Goal: Information Seeking & Learning: Learn about a topic

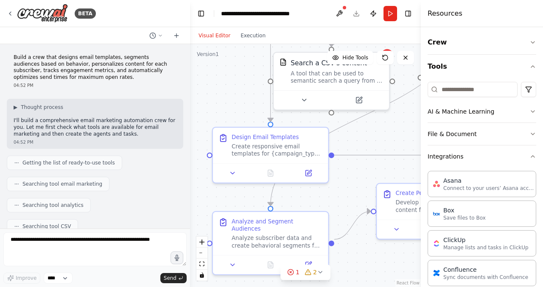
scroll to position [777, 0]
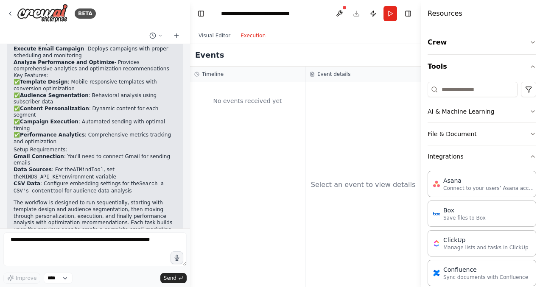
click at [254, 36] on button "Execution" at bounding box center [253, 36] width 35 height 10
click at [209, 37] on button "Visual Editor" at bounding box center [215, 36] width 42 height 10
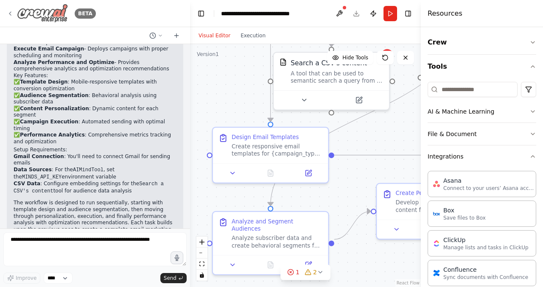
click at [9, 13] on icon at bounding box center [10, 13] width 2 height 3
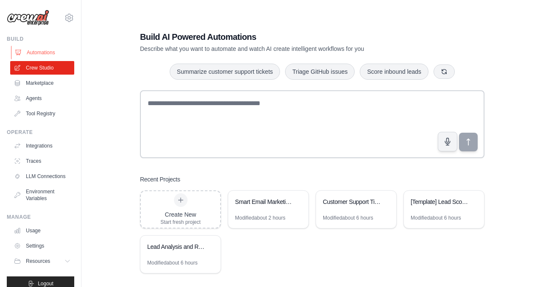
scroll to position [11, 0]
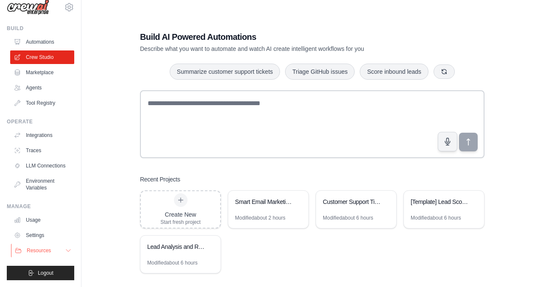
click at [68, 251] on icon at bounding box center [68, 250] width 7 height 7
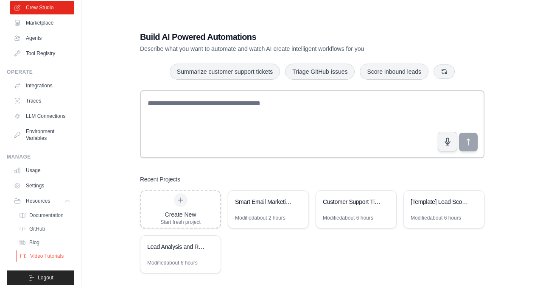
scroll to position [65, 0]
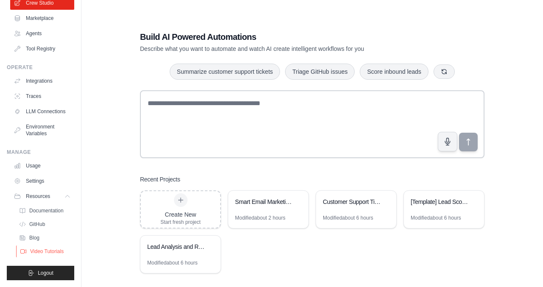
click at [44, 251] on span "Video Tutorials" at bounding box center [47, 251] width 34 height 7
